Goal: Find specific page/section: Find specific page/section

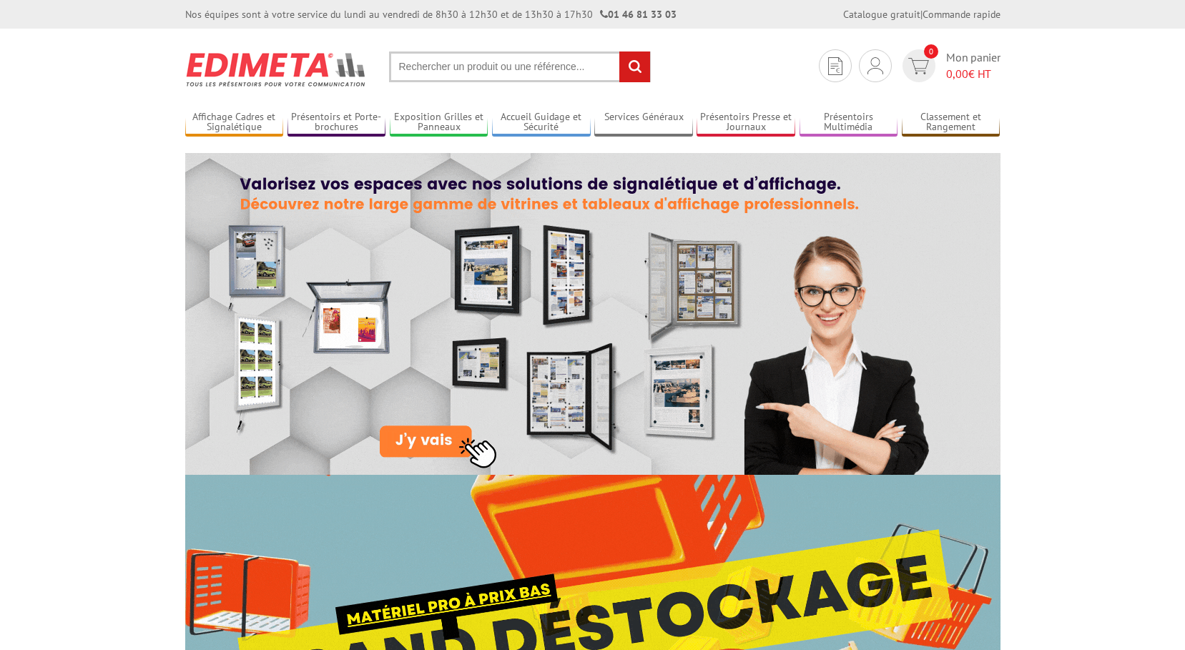
click at [418, 68] on input "text" at bounding box center [520, 66] width 262 height 31
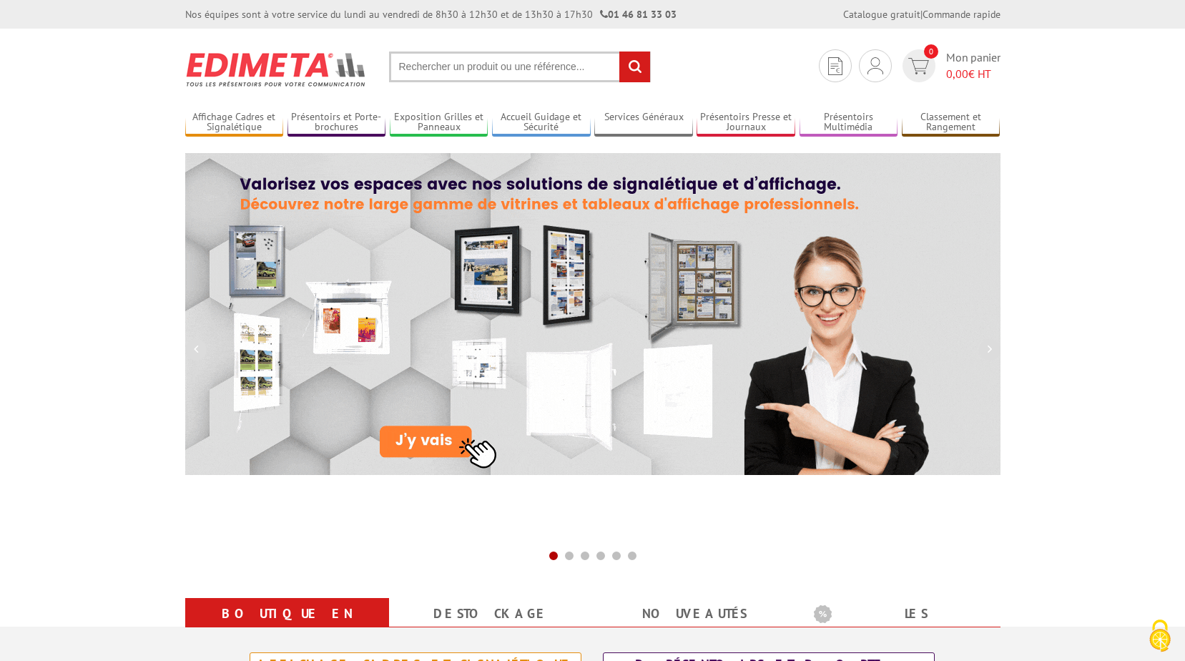
type input "2"
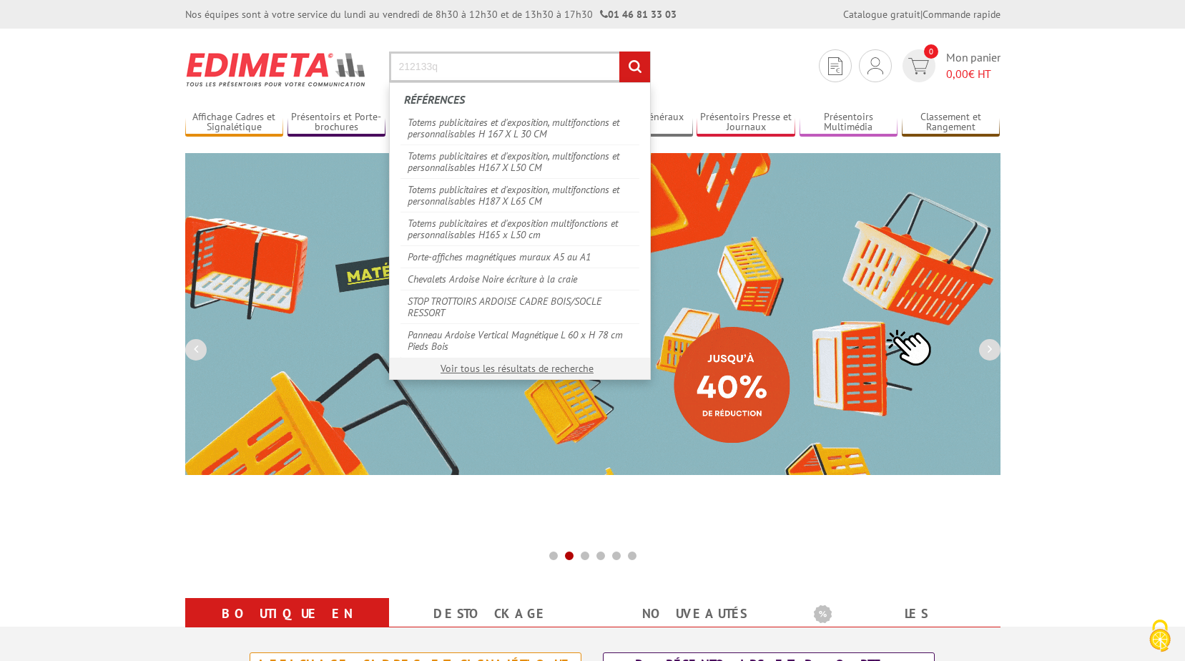
type input "212133q"
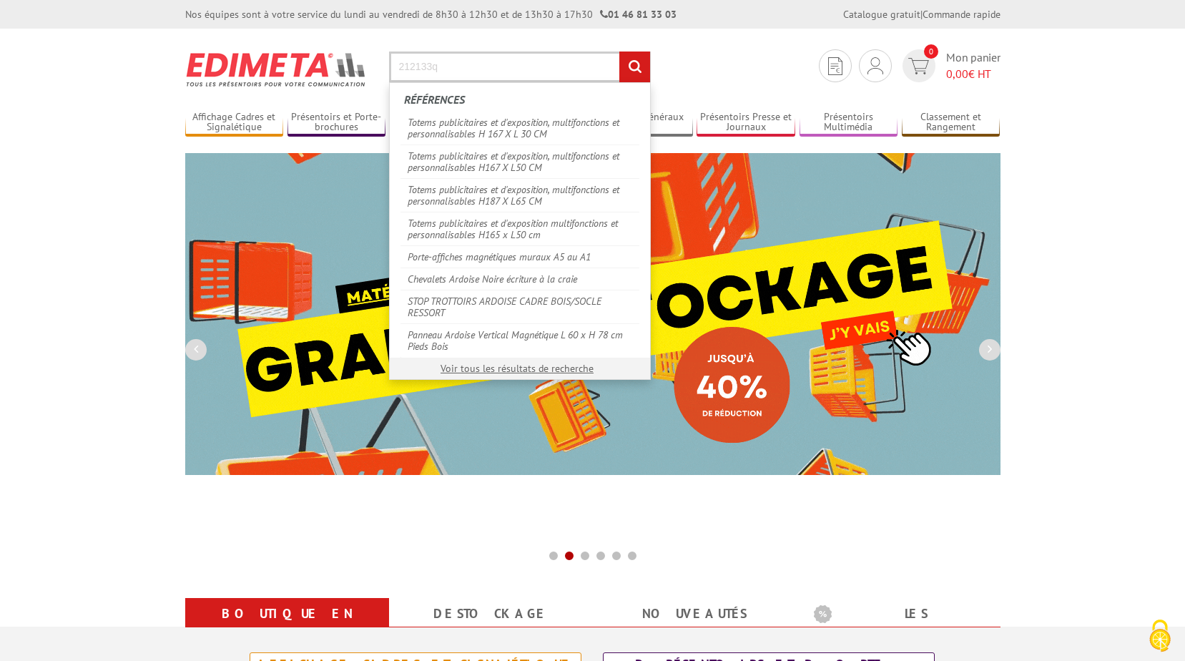
click at [619, 51] on input "rechercher" at bounding box center [634, 66] width 31 height 31
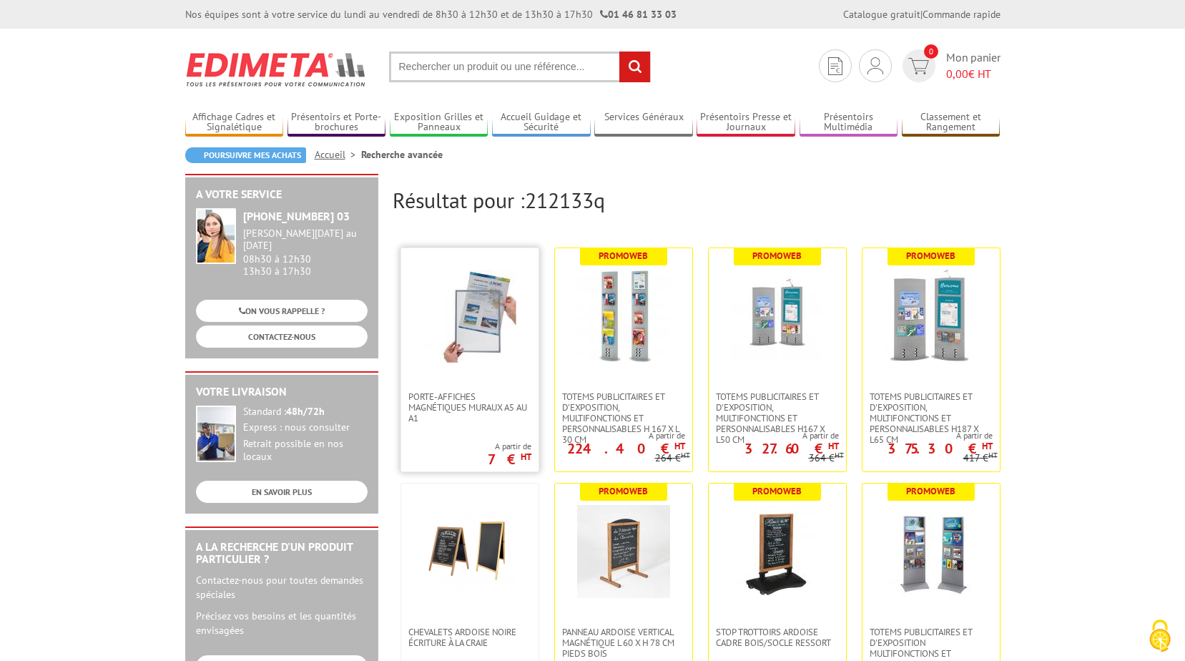
click at [479, 317] on img at bounding box center [469, 316] width 93 height 93
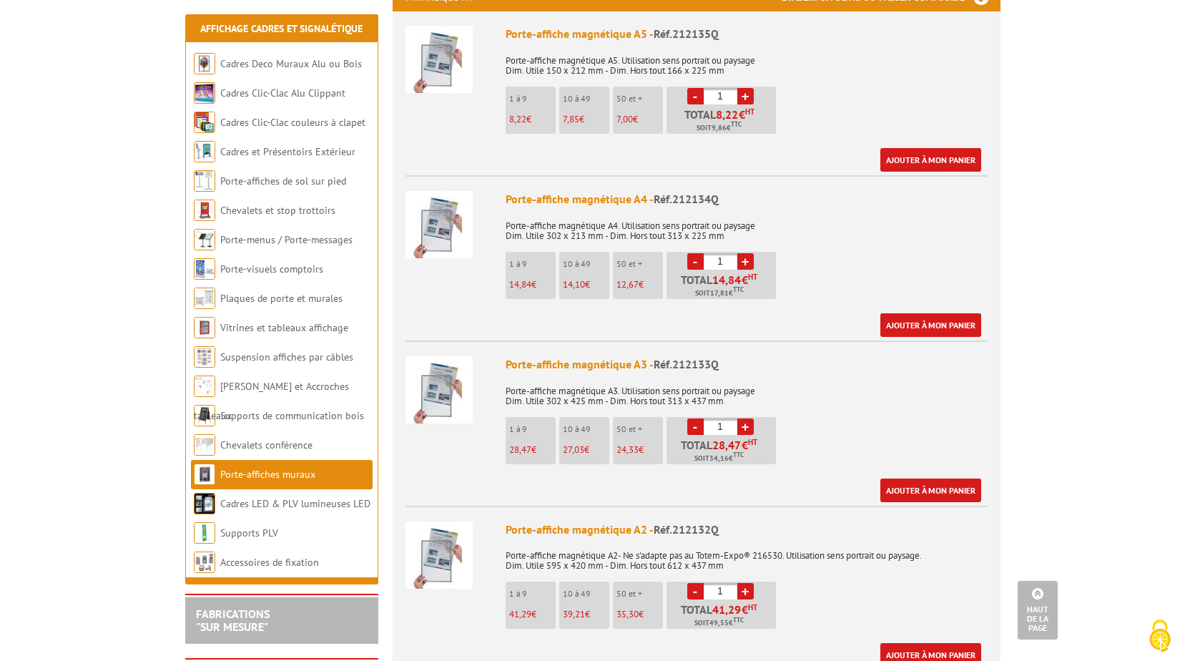
scroll to position [644, 0]
